Goal: Transaction & Acquisition: Download file/media

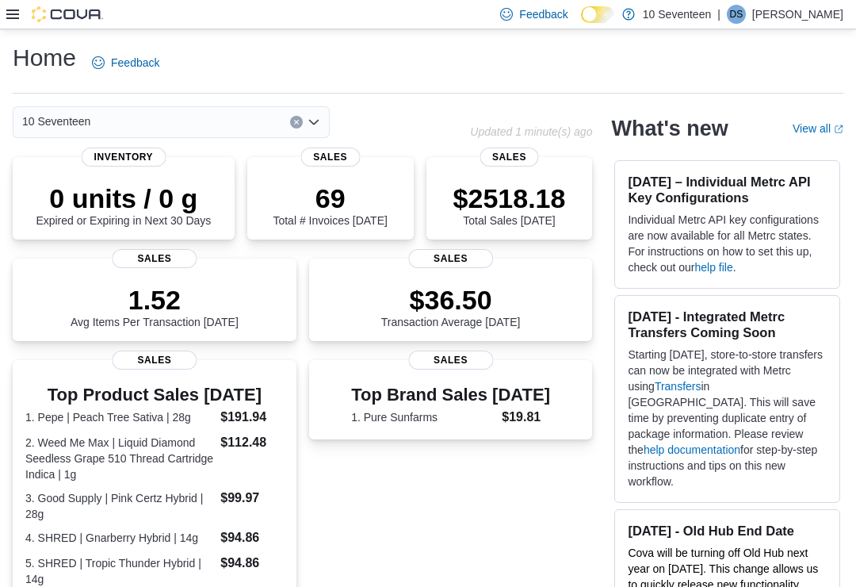
click at [17, 16] on icon at bounding box center [12, 14] width 13 height 13
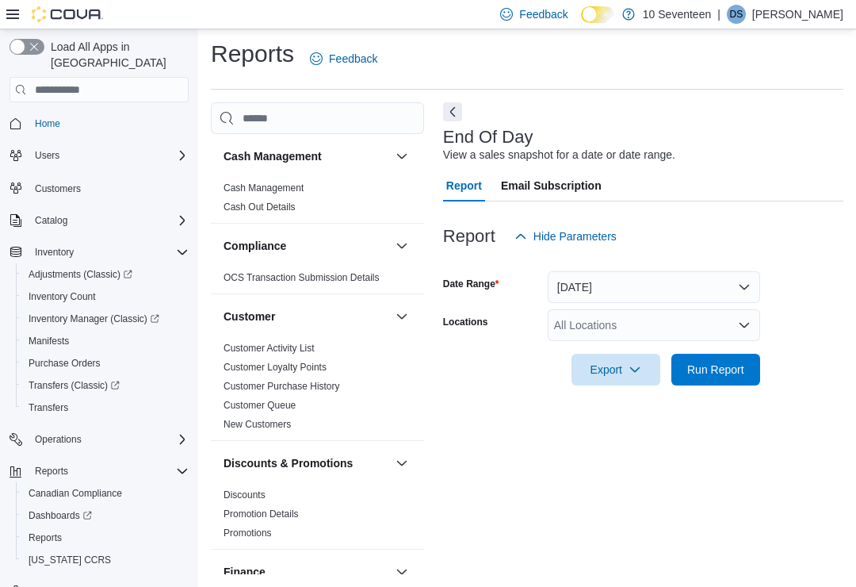
scroll to position [25, 0]
click at [626, 354] on span "Export" at bounding box center [616, 370] width 70 height 32
click at [721, 362] on span "Run Report" at bounding box center [715, 370] width 57 height 16
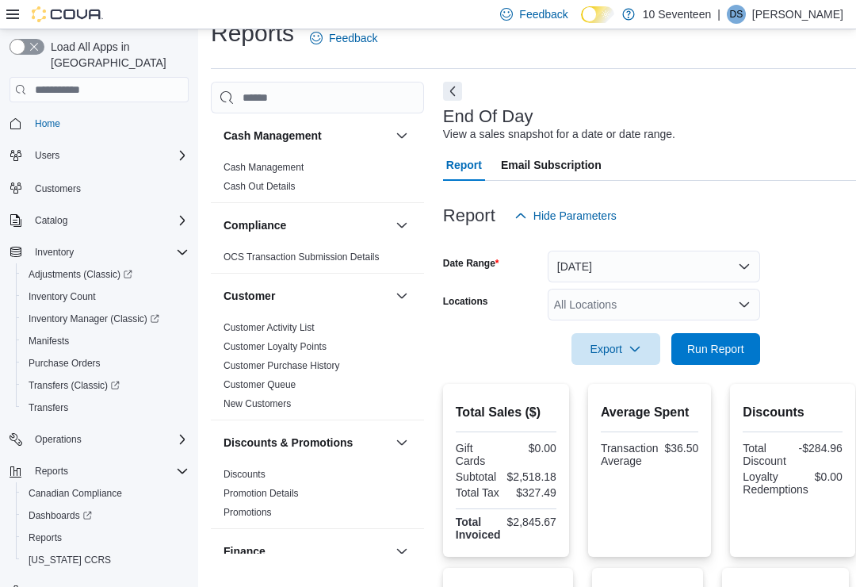
click at [627, 342] on span "Export" at bounding box center [616, 349] width 70 height 32
click at [633, 414] on span "Export to Pdf" at bounding box center [618, 413] width 71 height 13
click at [629, 353] on icon "button" at bounding box center [635, 348] width 13 height 13
click at [627, 417] on span "Export to Pdf" at bounding box center [618, 413] width 71 height 13
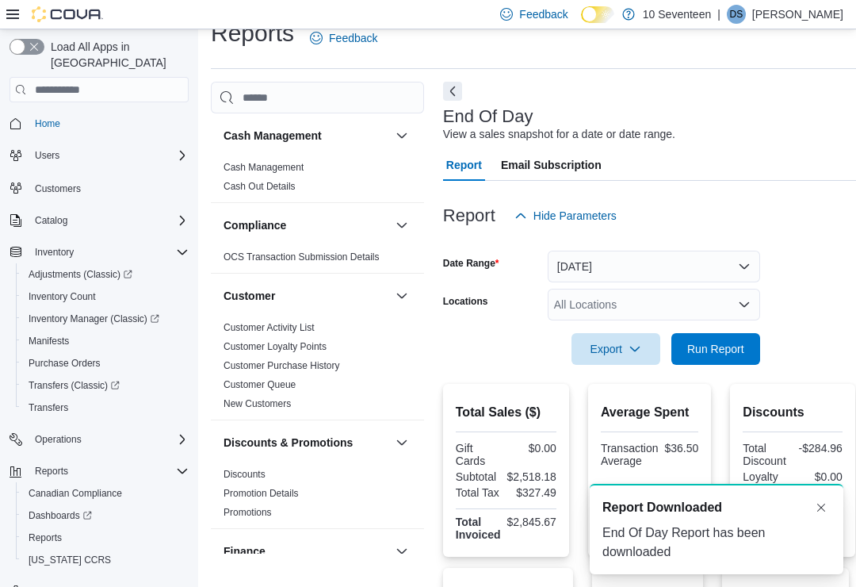
scroll to position [2, 0]
